Goal: Information Seeking & Learning: Learn about a topic

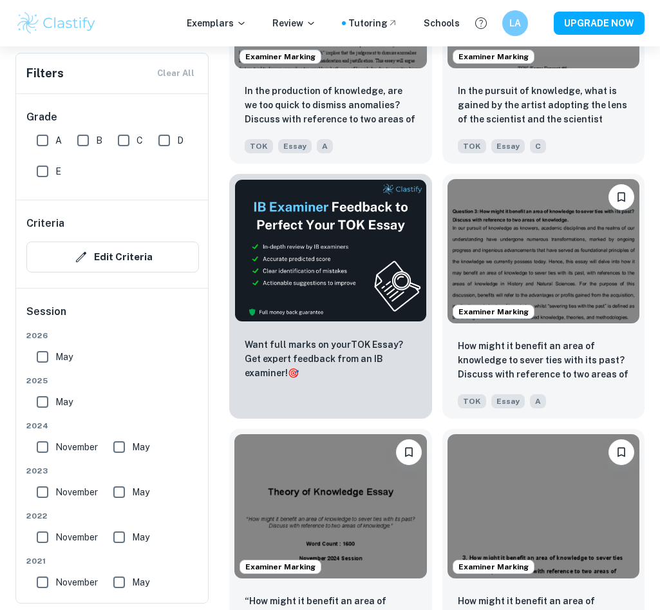
scroll to position [554, 0]
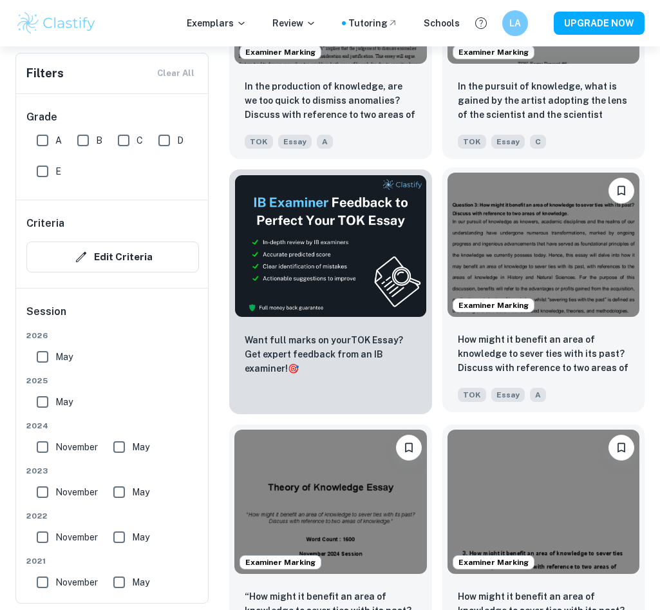
click at [577, 253] on img at bounding box center [544, 245] width 193 height 144
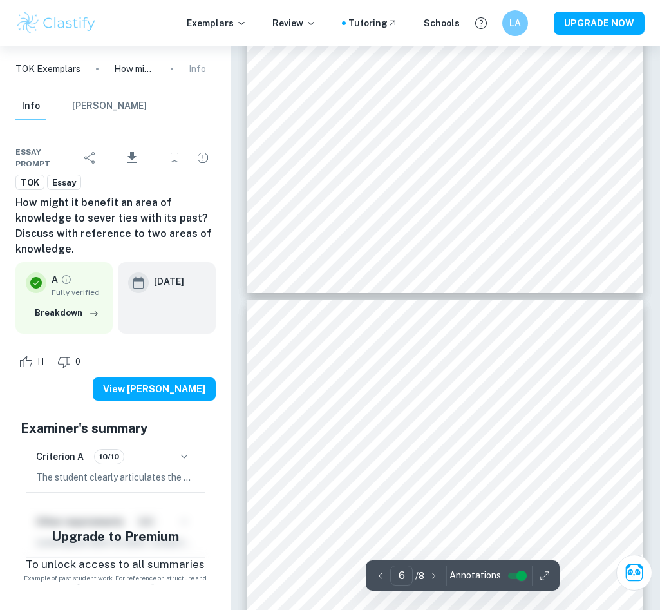
type input "7"
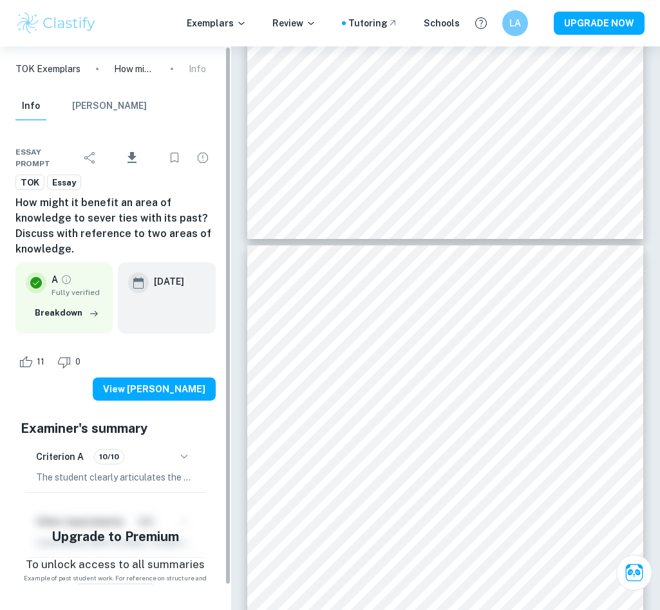
scroll to position [3, 0]
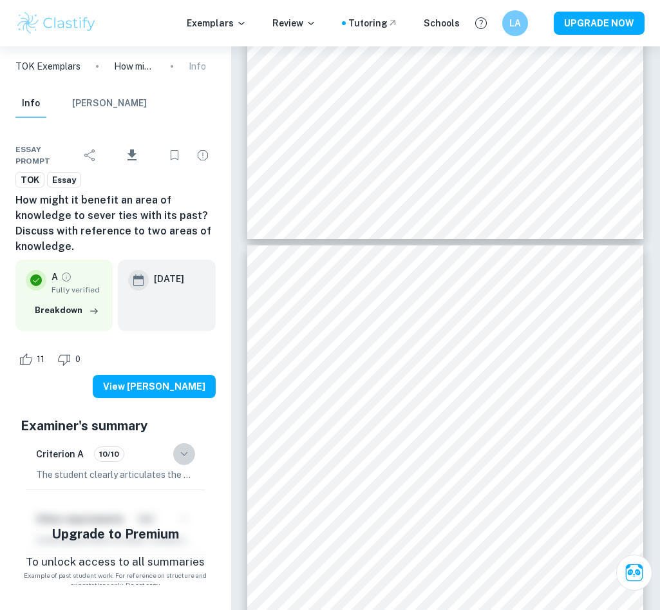
click at [183, 446] on icon "button" at bounding box center [183, 453] width 15 height 15
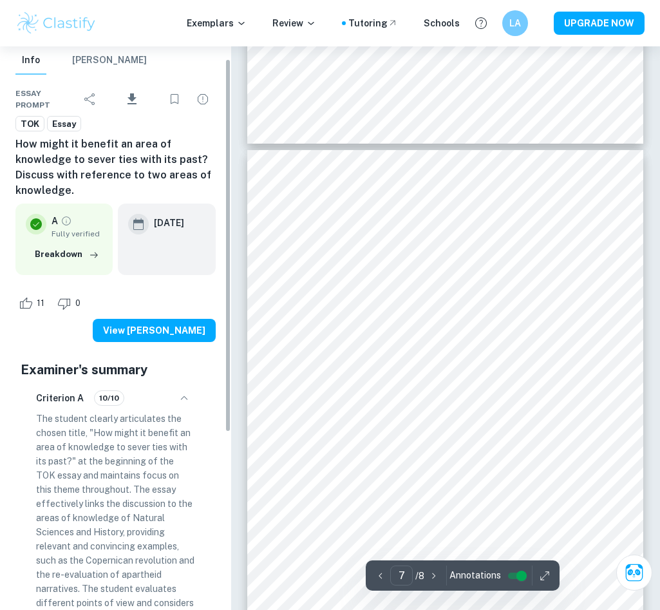
scroll to position [0, 0]
